Goal: Use online tool/utility: Utilize a website feature to perform a specific function

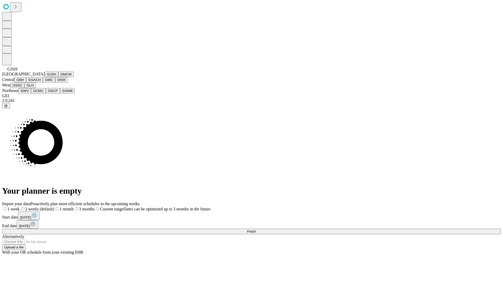
click at [45, 77] on button "GJSH" at bounding box center [52, 73] width 14 height 5
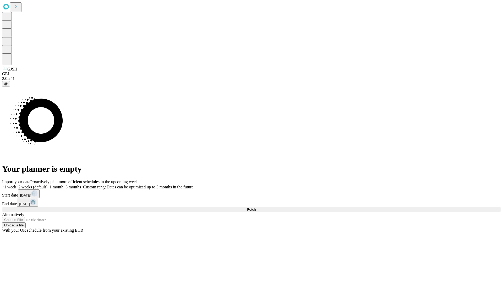
click at [63, 185] on label "1 month" at bounding box center [55, 187] width 16 height 4
click at [255, 207] on span "Fetch" at bounding box center [251, 209] width 9 height 4
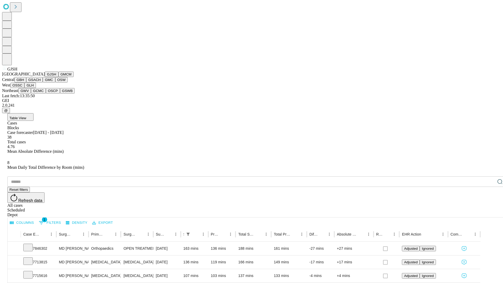
click at [58, 77] on button "GMCM" at bounding box center [65, 73] width 15 height 5
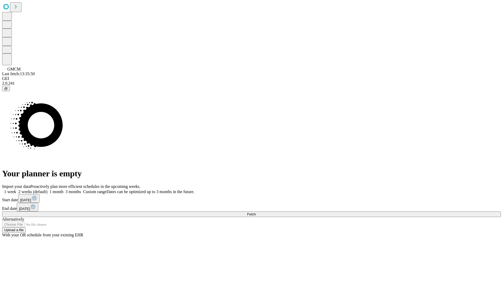
click at [63, 189] on label "1 month" at bounding box center [55, 191] width 16 height 4
click at [255, 212] on span "Fetch" at bounding box center [251, 214] width 9 height 4
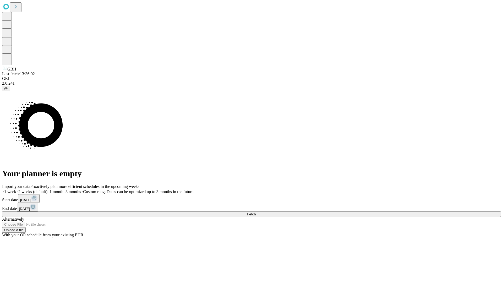
click at [63, 189] on label "1 month" at bounding box center [55, 191] width 16 height 4
click at [255, 212] on span "Fetch" at bounding box center [251, 214] width 9 height 4
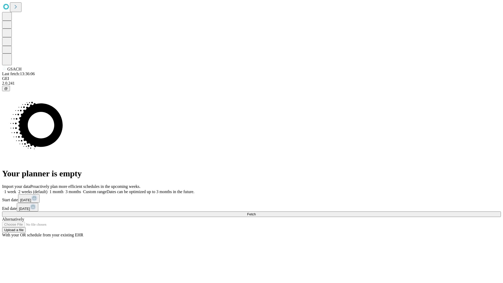
click at [63, 189] on label "1 month" at bounding box center [55, 191] width 16 height 4
click at [255, 212] on span "Fetch" at bounding box center [251, 214] width 9 height 4
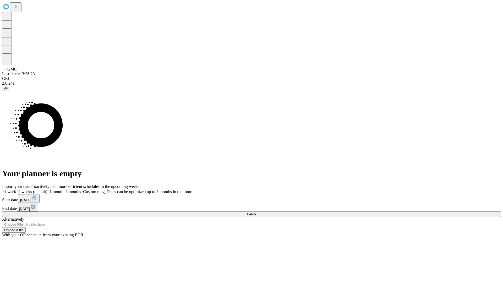
click at [63, 189] on label "1 month" at bounding box center [55, 191] width 16 height 4
click at [255, 212] on span "Fetch" at bounding box center [251, 214] width 9 height 4
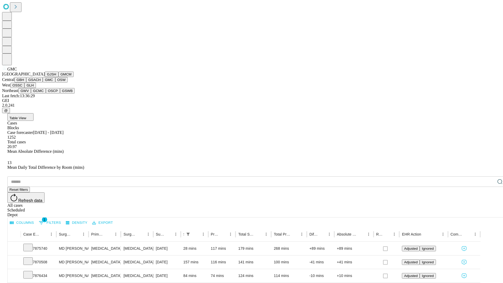
click at [55, 82] on button "OSW" at bounding box center [61, 79] width 13 height 5
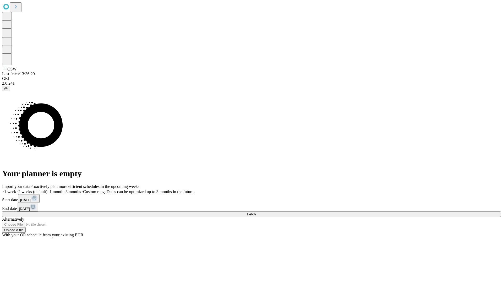
click at [255, 212] on span "Fetch" at bounding box center [251, 214] width 9 height 4
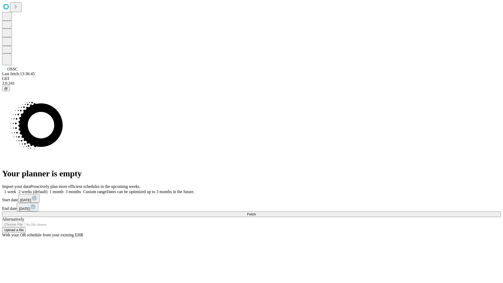
click at [63, 189] on label "1 month" at bounding box center [55, 191] width 16 height 4
click at [255, 212] on span "Fetch" at bounding box center [251, 214] width 9 height 4
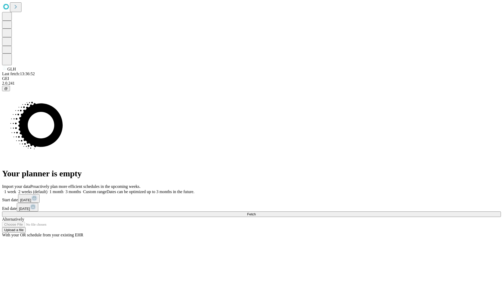
click at [255, 212] on span "Fetch" at bounding box center [251, 214] width 9 height 4
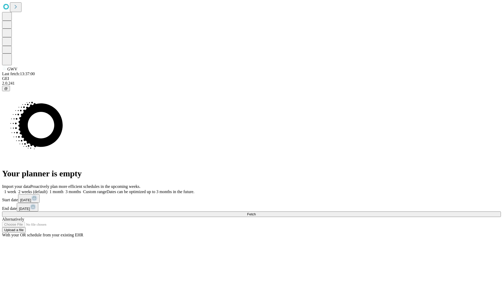
click at [63, 189] on label "1 month" at bounding box center [55, 191] width 16 height 4
click at [255, 212] on span "Fetch" at bounding box center [251, 214] width 9 height 4
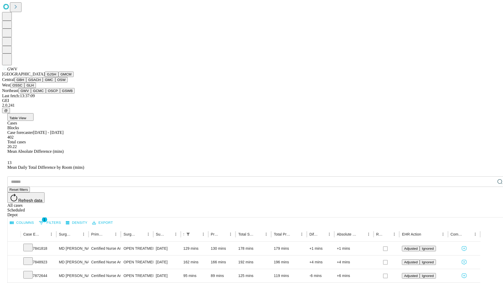
click at [41, 93] on button "GCMC" at bounding box center [38, 90] width 15 height 5
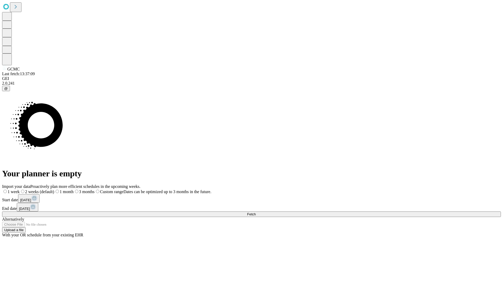
click at [74, 189] on label "1 month" at bounding box center [63, 191] width 19 height 4
click at [255, 212] on span "Fetch" at bounding box center [251, 214] width 9 height 4
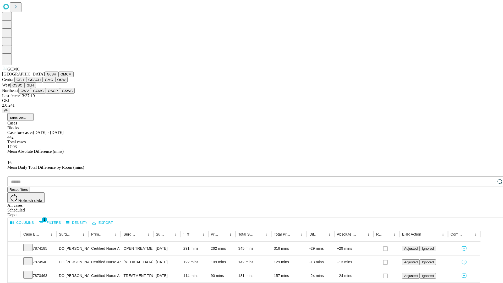
click at [46, 93] on button "OSCP" at bounding box center [53, 90] width 14 height 5
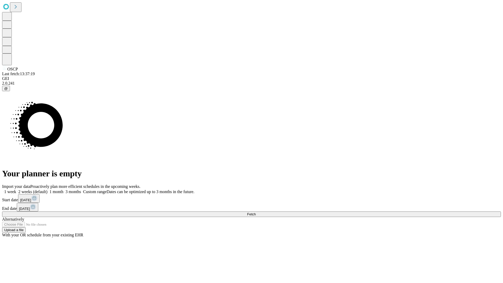
click at [63, 189] on label "1 month" at bounding box center [55, 191] width 16 height 4
click at [255, 212] on span "Fetch" at bounding box center [251, 214] width 9 height 4
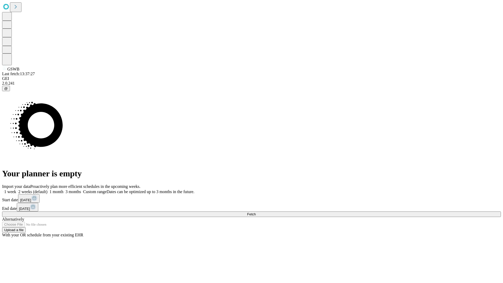
click at [255, 212] on span "Fetch" at bounding box center [251, 214] width 9 height 4
